Goal: Information Seeking & Learning: Learn about a topic

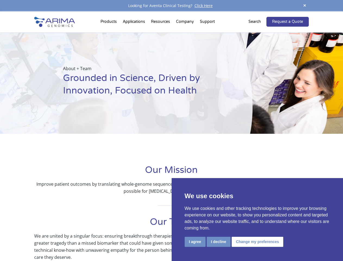
click at [172, 131] on div "About + Team Grounded in Science, Driven by Innovation, Focused on Health" at bounding box center [126, 82] width 253 height 101
click at [195, 242] on button "I agree" at bounding box center [195, 242] width 21 height 10
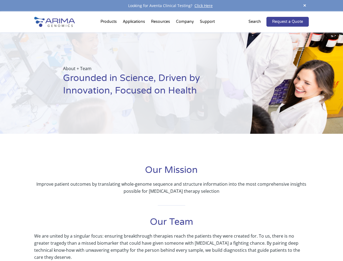
click at [219, 242] on p "We are united by a singular focus: ensuring breakthrough therapies reach the pa…" at bounding box center [171, 246] width 275 height 28
click at [257, 242] on p "We are united by a singular focus: ensuring breakthrough therapies reach the pa…" at bounding box center [171, 246] width 275 height 28
click at [305, 6] on span at bounding box center [305, 5] width 8 height 7
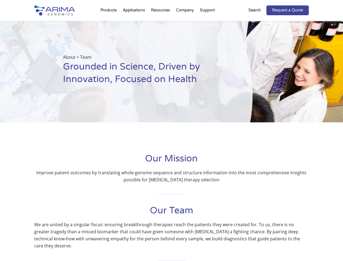
click at [172, 136] on div at bounding box center [171, 135] width 343 height 27
click at [110, 23] on div "About + Team Grounded in Science, Driven by Innovation, Focused on Health" at bounding box center [126, 71] width 253 height 101
click at [161, 23] on div "About + Team Grounded in Science, Driven by Innovation, Focused on Health" at bounding box center [126, 71] width 253 height 101
click at [185, 23] on div "About + Team Grounded in Science, Driven by Innovation, Focused on Health" at bounding box center [126, 71] width 253 height 101
click at [207, 23] on div "About + Team Grounded in Science, Driven by Innovation, Focused on Health" at bounding box center [126, 71] width 253 height 101
